Goal: Information Seeking & Learning: Learn about a topic

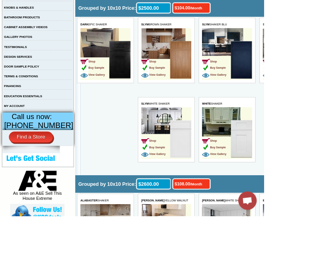
click at [36, 99] on link "TERMS & CONDITIONS" at bounding box center [26, 97] width 43 height 4
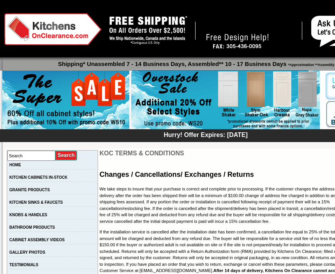
scroll to position [46, 0]
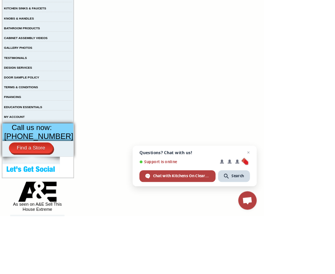
scroll to position [189, 0]
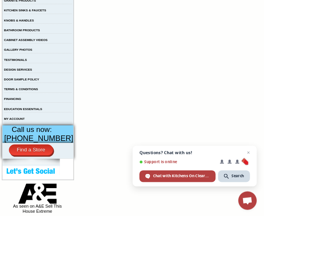
click at [27, 128] on link "FINANCING" at bounding box center [16, 125] width 22 height 4
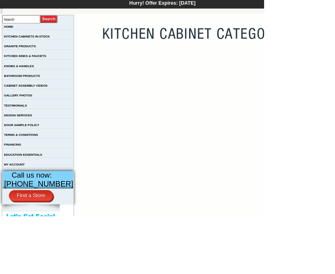
scroll to position [131, 0]
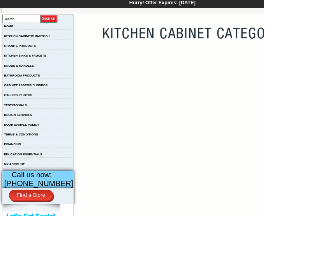
click at [33, 160] on link "DOOR SAMPLE POLICY" at bounding box center [27, 158] width 44 height 4
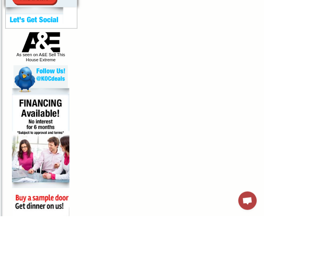
scroll to position [496, 0]
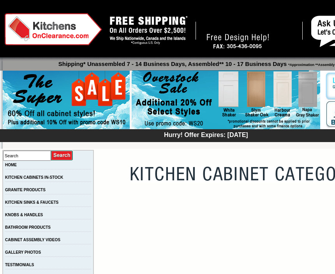
scroll to position [12, 0]
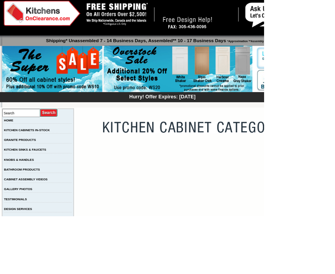
click at [34, 179] on link "GRANITE PRODUCTS" at bounding box center [25, 177] width 41 height 4
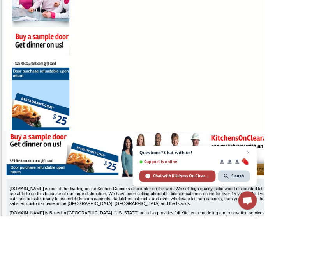
scroll to position [600, 0]
